Goal: Check status: Check status

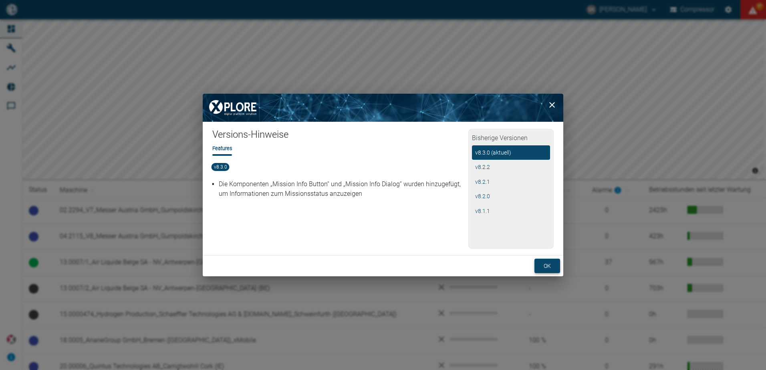
click at [550, 266] on button "ok" at bounding box center [547, 266] width 26 height 15
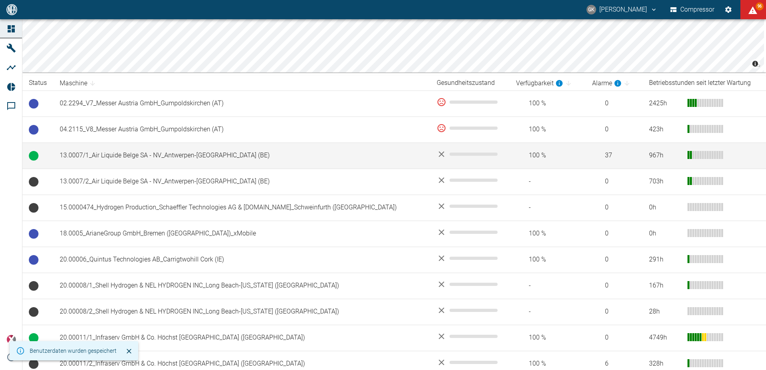
scroll to position [120, 0]
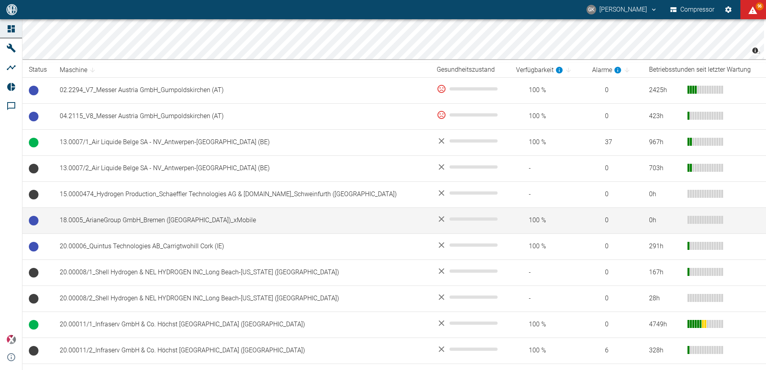
click at [145, 218] on td "18.0005_ArianeGroup GmbH_Bremen ([GEOGRAPHIC_DATA])_xMobile" at bounding box center [241, 220] width 377 height 26
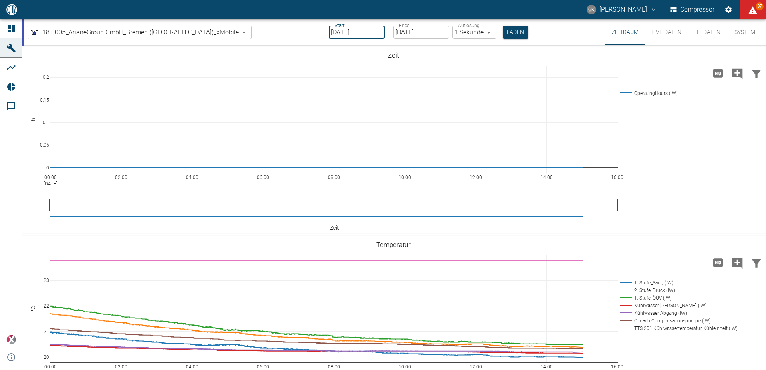
click at [329, 34] on input "05.09.2025" at bounding box center [357, 32] width 56 height 13
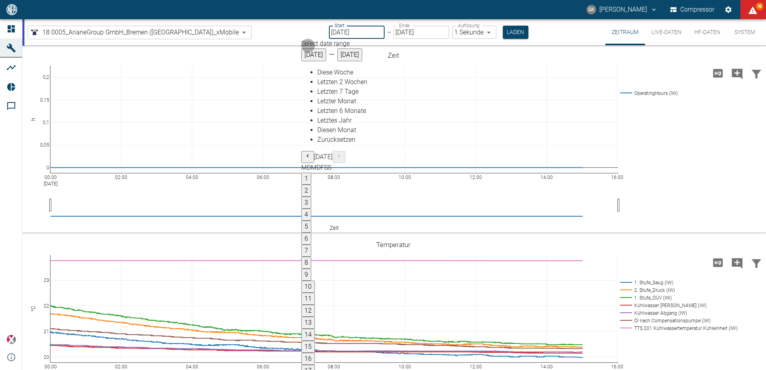
click at [311, 209] on button "4" at bounding box center [306, 215] width 10 height 12
type input "04.08.2025"
type input "10min"
click at [310, 209] on button "4" at bounding box center [305, 215] width 10 height 12
type input "04.08.2025"
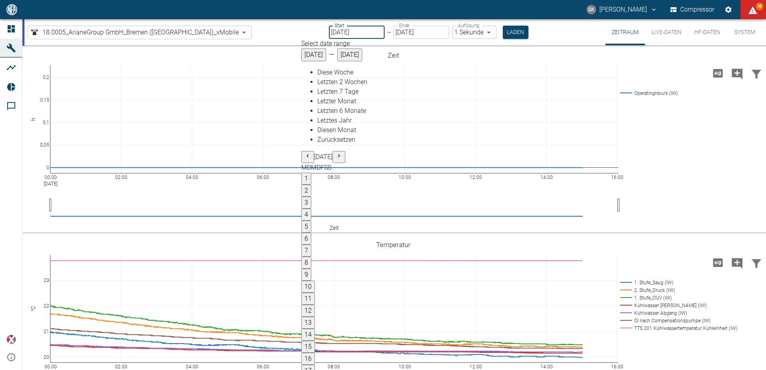
type input "1sec"
click at [463, 33] on body "GK Gerhard Knop Compressor 98 Dashboard Maschinen Analysen Reports Kommentare p…" at bounding box center [383, 185] width 766 height 370
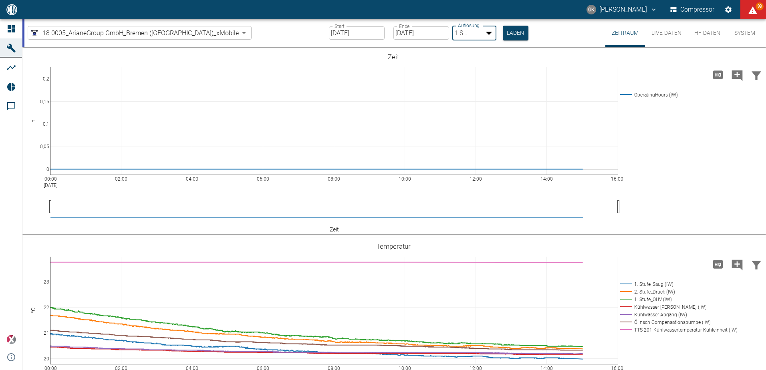
click at [463, 370] on div at bounding box center [383, 377] width 766 height 0
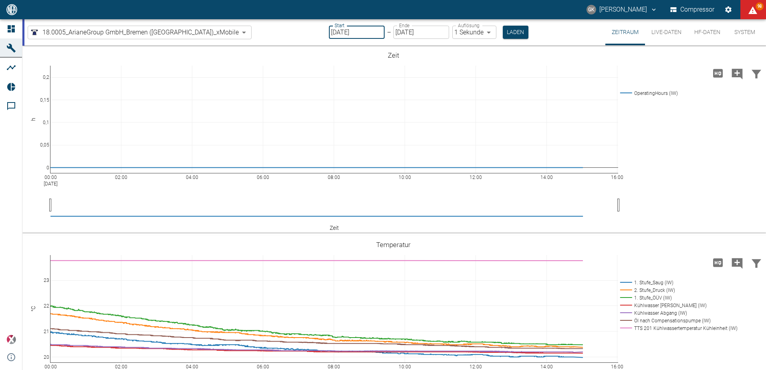
click at [342, 36] on input "04.08.2025" at bounding box center [357, 32] width 56 height 13
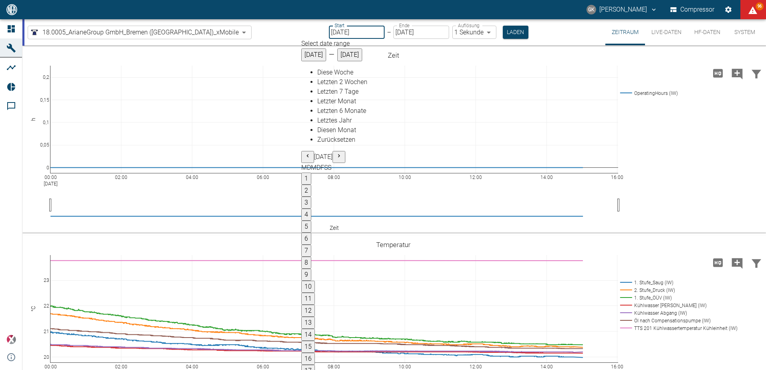
click at [329, 30] on input "04.08.2025" at bounding box center [357, 32] width 56 height 13
type input "[DATE]"
type input "10min"
type input "[DATE]"
click at [392, 32] on input "04.08.2025" at bounding box center [420, 32] width 56 height 13
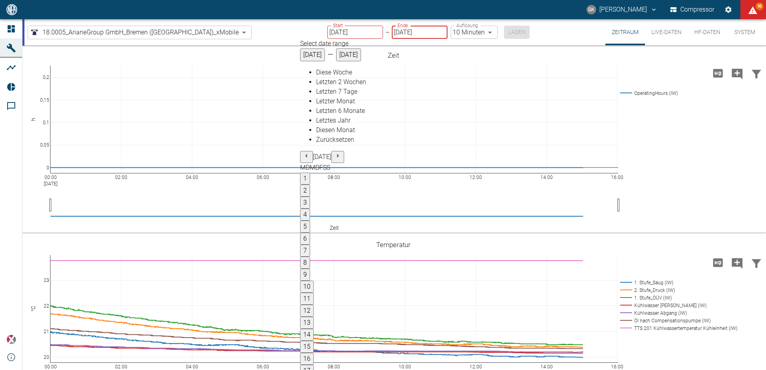
click at [392, 32] on input "04.08.2025" at bounding box center [420, 32] width 56 height 13
type input "DD.08.2025"
type input "2min"
type input "09.08.2025"
type input "10min"
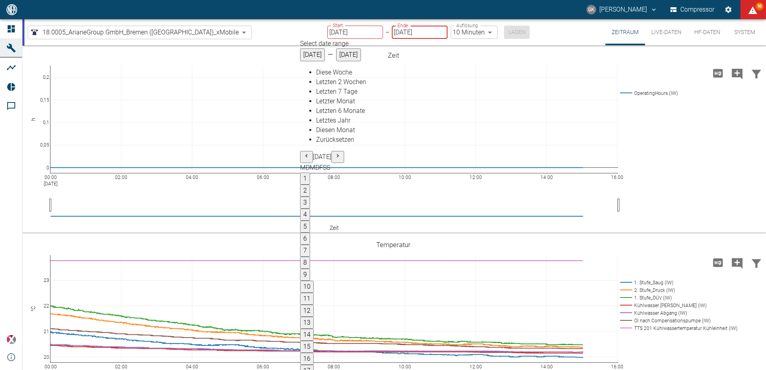
click at [392, 31] on input "09.08.2025" at bounding box center [420, 32] width 56 height 13
type input "09.MM.2025"
type input "2min"
click at [394, 32] on input "09.09.2025" at bounding box center [422, 32] width 56 height 13
type input "[DATE]"
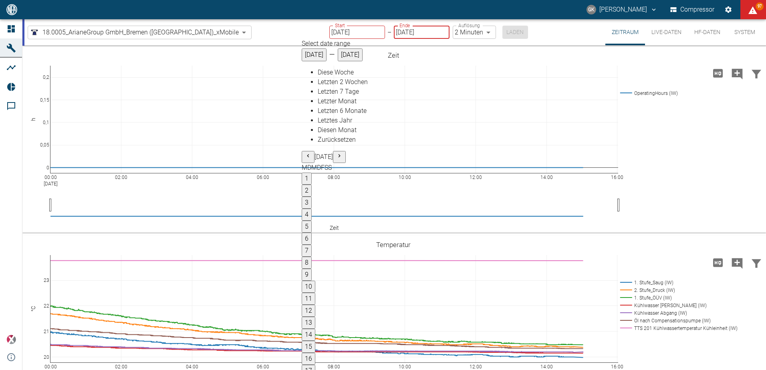
type input "1sec"
type input "[DATE]"
click at [503, 32] on button "Laden" at bounding box center [516, 32] width 26 height 13
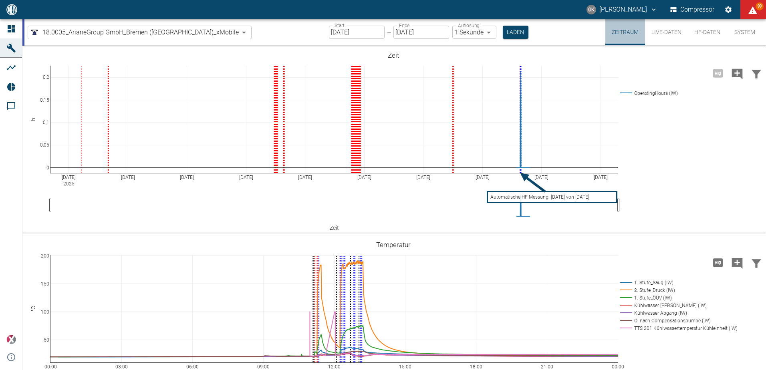
click at [620, 33] on button "Zeitraum" at bounding box center [625, 32] width 40 height 26
click at [334, 31] on input "[DATE]" at bounding box center [357, 32] width 56 height 13
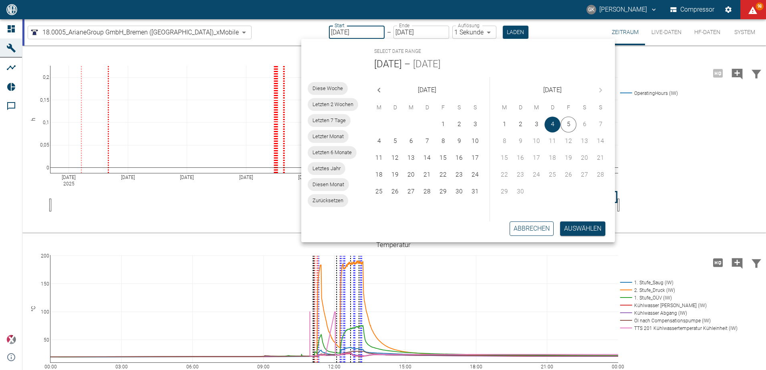
click at [534, 226] on button "Abbrechen" at bounding box center [532, 229] width 44 height 14
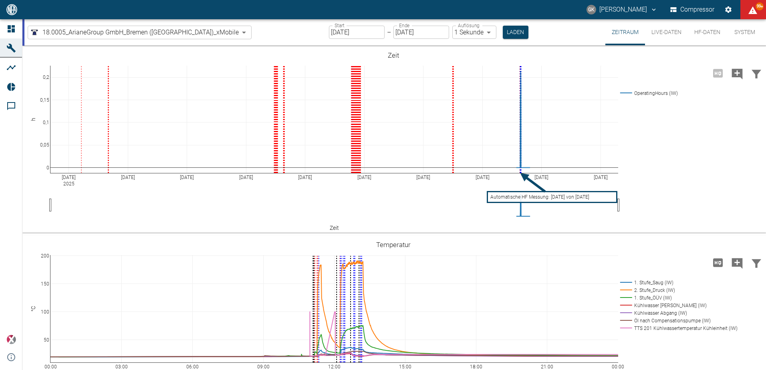
drag, startPoint x: 764, startPoint y: 147, endPoint x: 765, endPoint y: 178, distance: 30.5
click at [766, 196] on div "Zeitraum Live-Daten HF-Daten System 18.0005_ArianeGroup GmbH_Bremen ([GEOGRAPHI…" at bounding box center [393, 194] width 743 height 351
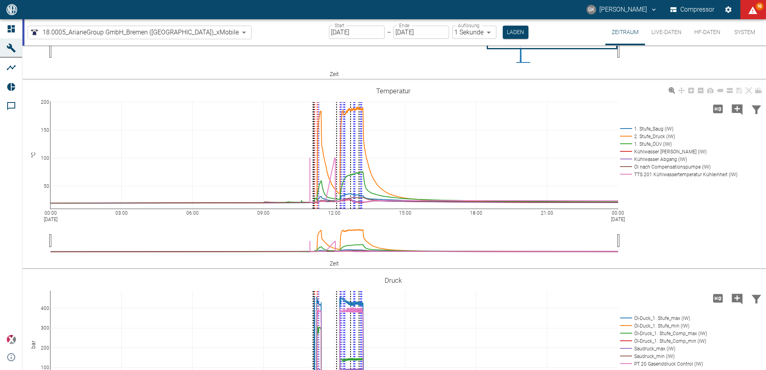
scroll to position [194, 0]
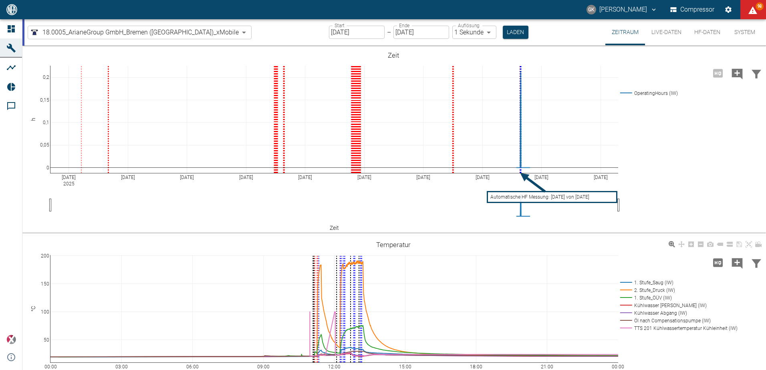
scroll to position [120, 0]
